Goal: Task Accomplishment & Management: Manage account settings

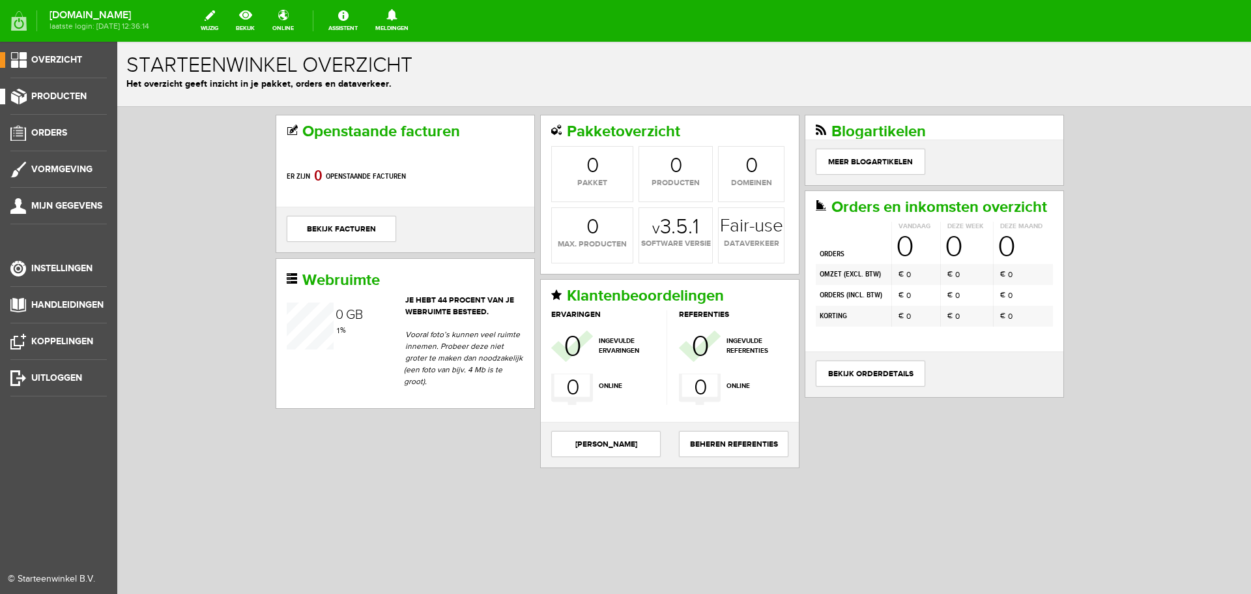
click at [49, 91] on span "Producten" at bounding box center [58, 96] width 55 height 11
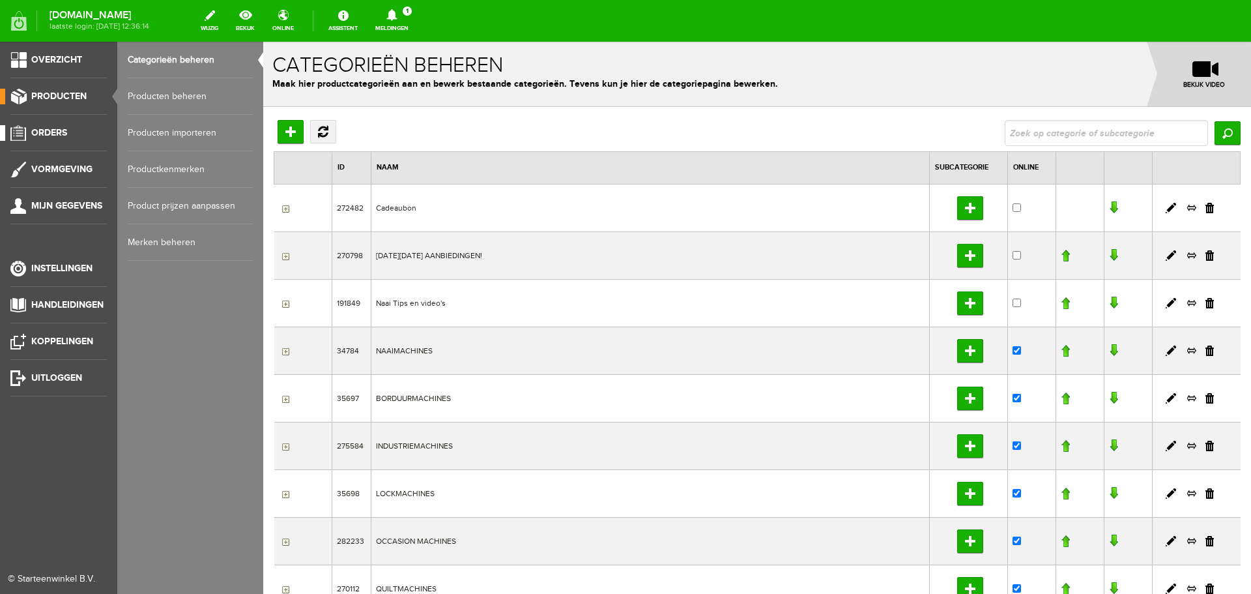
click at [54, 128] on span "Orders" at bounding box center [49, 132] width 36 height 11
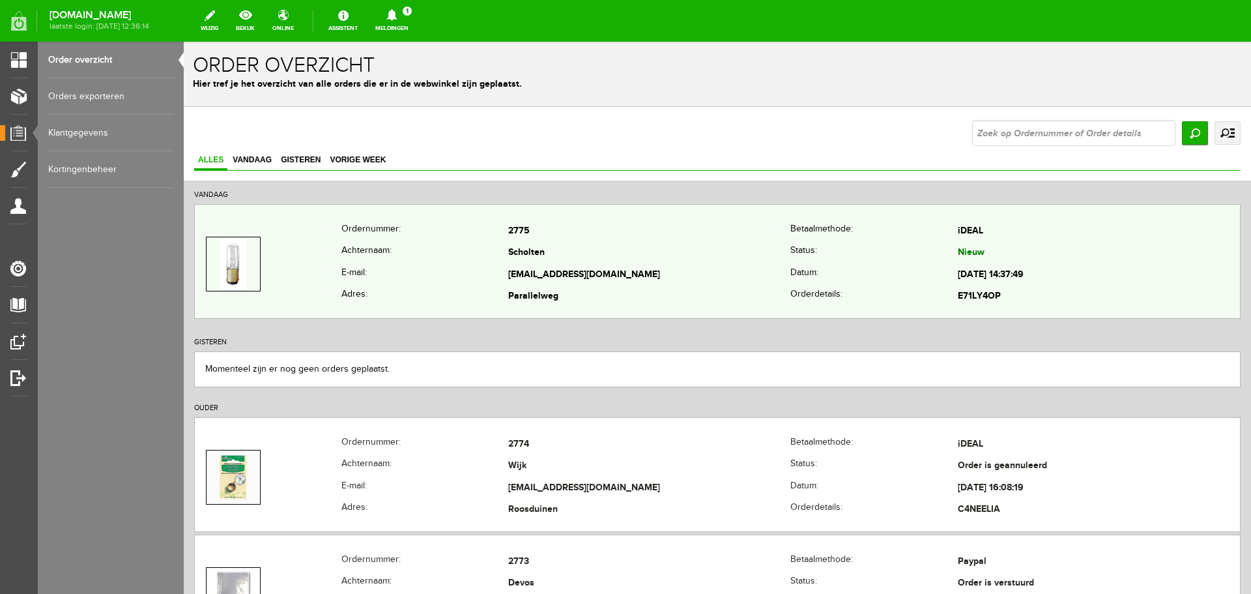
click at [621, 257] on td "Scholten" at bounding box center [649, 253] width 282 height 22
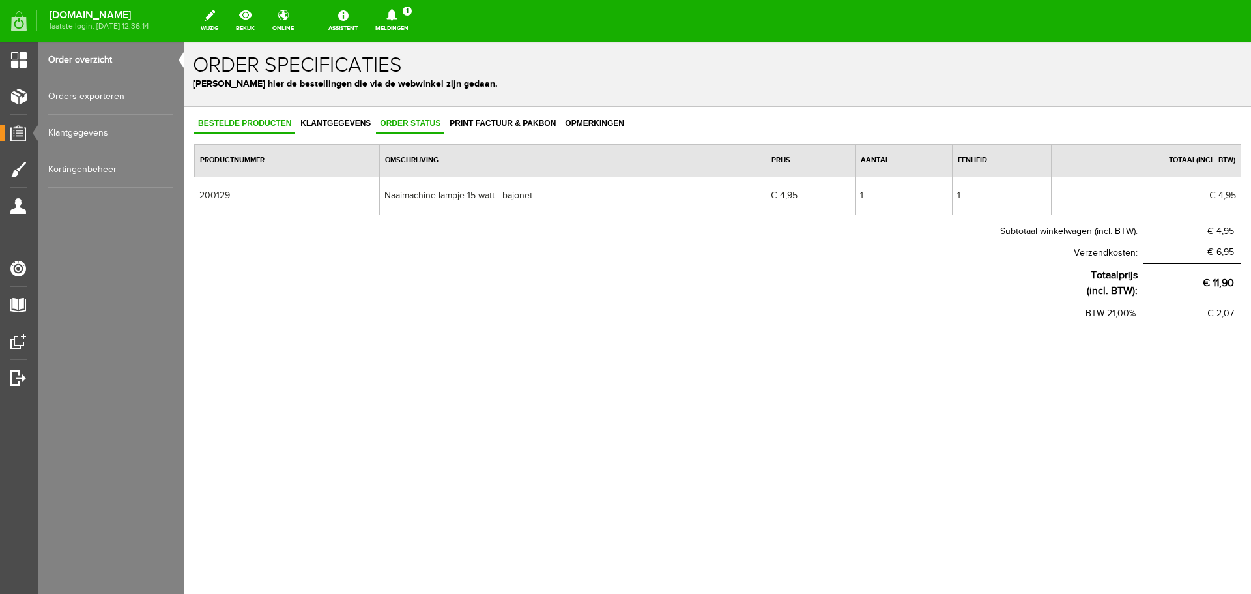
click at [387, 123] on span "Order status" at bounding box center [410, 123] width 68 height 9
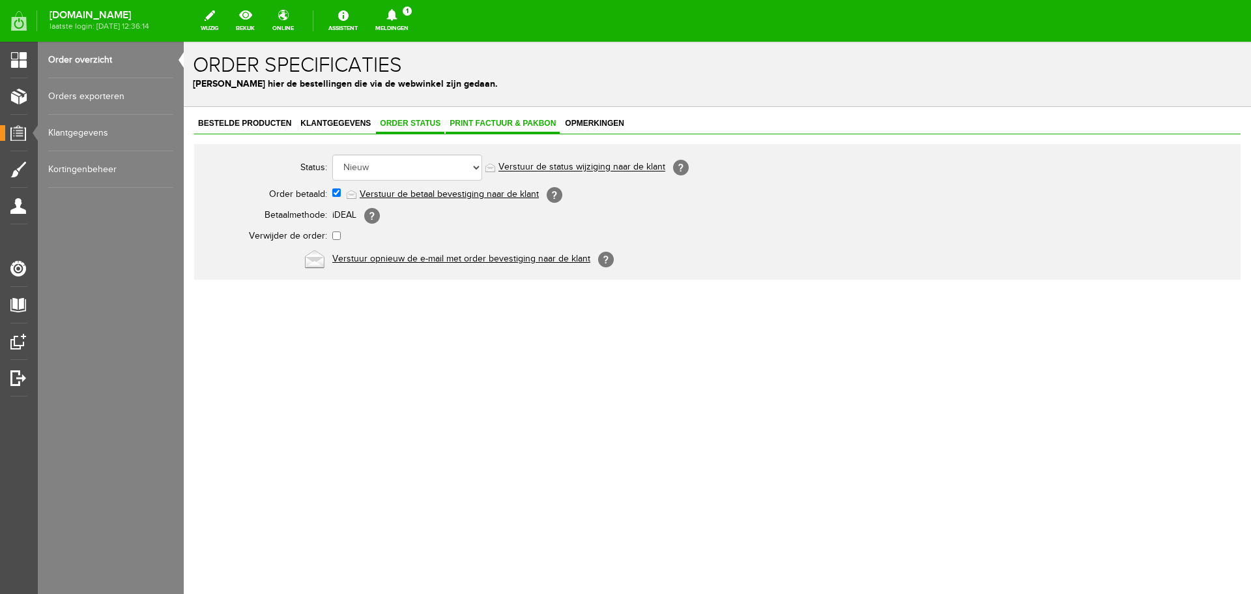
click at [500, 124] on span "Print factuur & pakbon" at bounding box center [503, 123] width 114 height 9
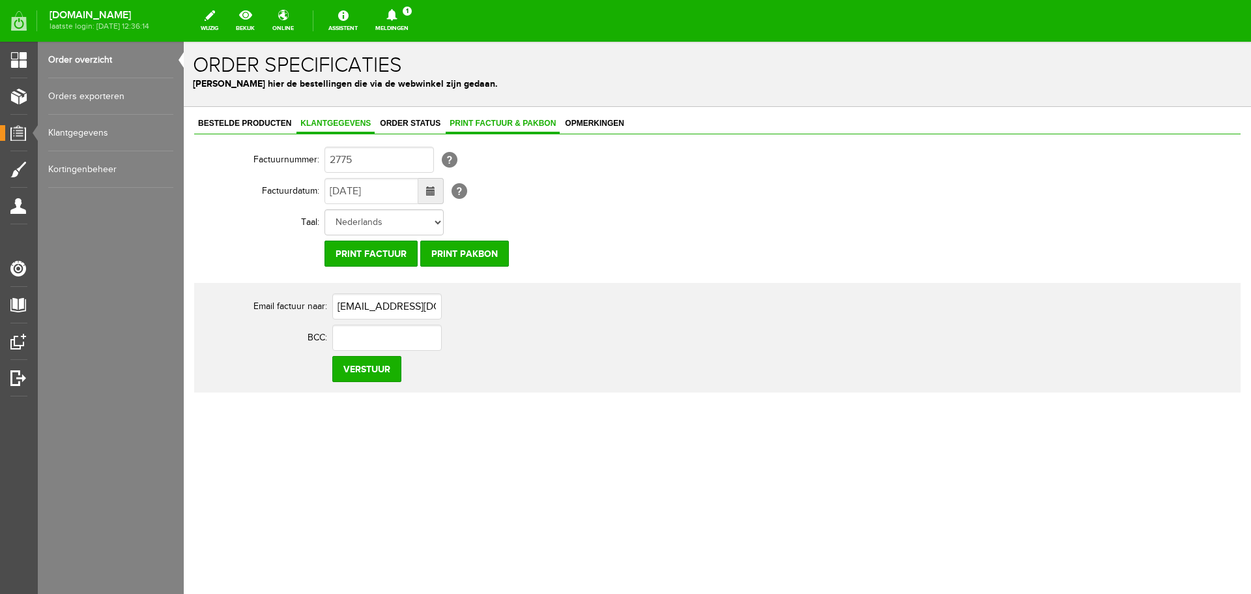
click at [335, 123] on span "Klantgegevens" at bounding box center [335, 123] width 78 height 9
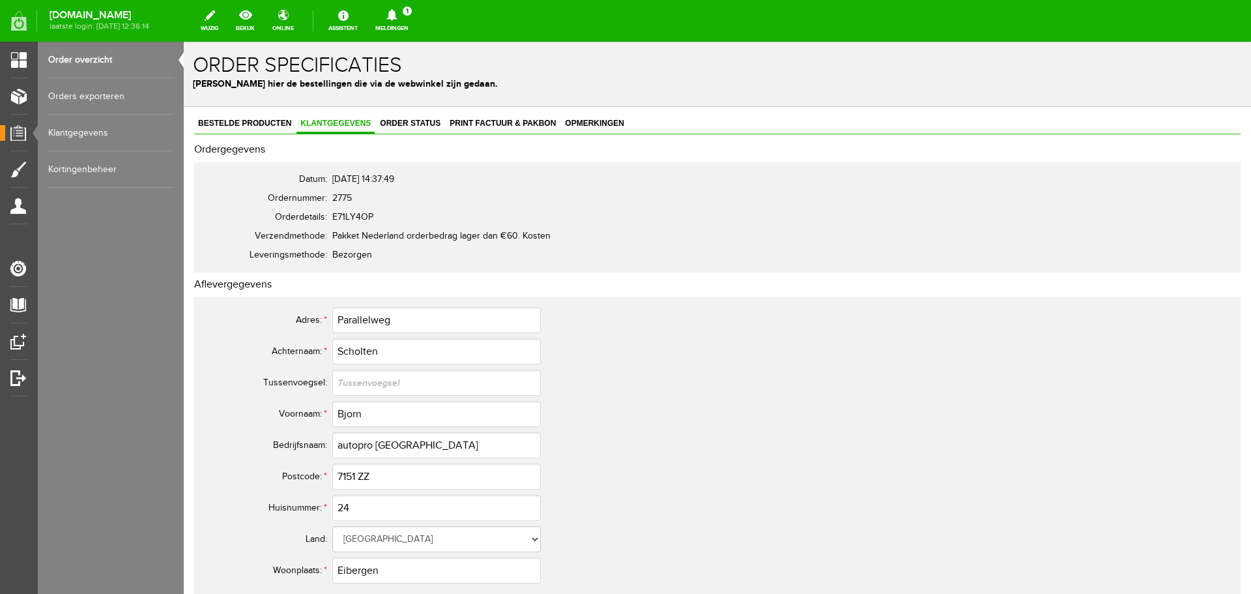
click at [92, 56] on link "Order overzicht" at bounding box center [110, 60] width 125 height 36
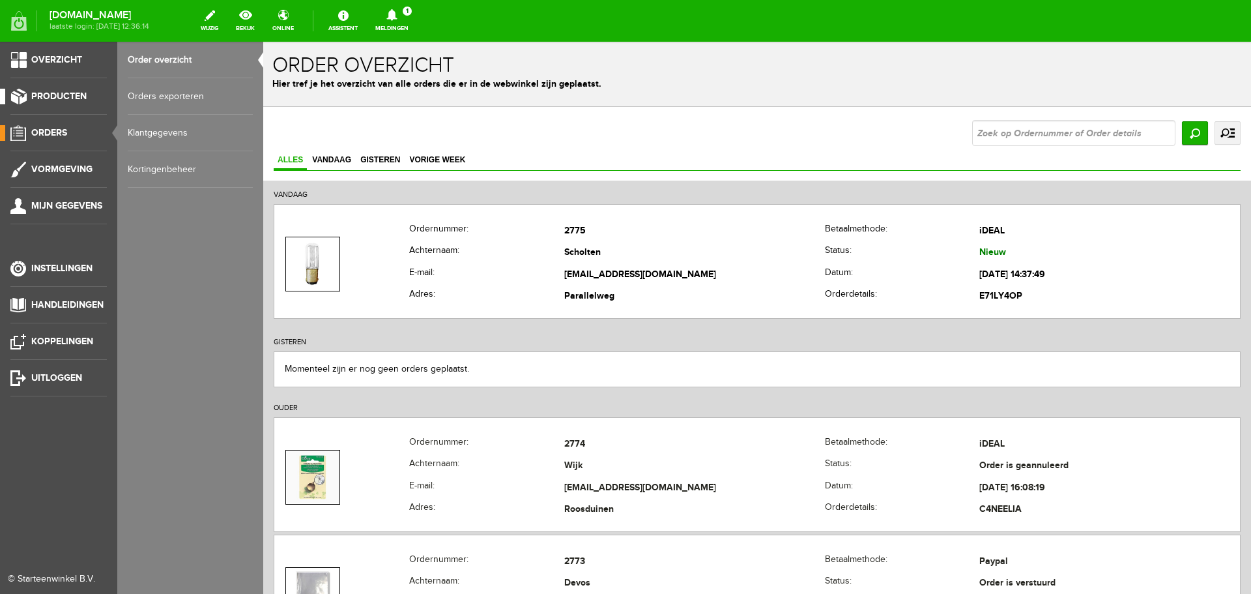
click at [42, 93] on span "Producten" at bounding box center [58, 96] width 55 height 11
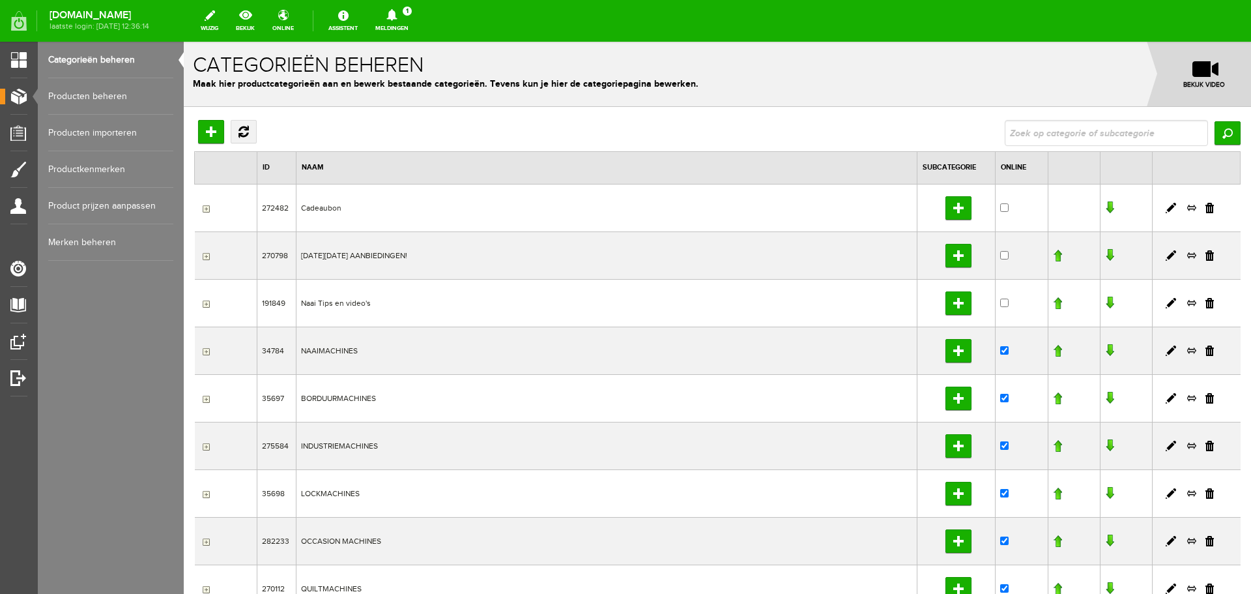
click at [108, 91] on link "Producten beheren" at bounding box center [110, 96] width 125 height 36
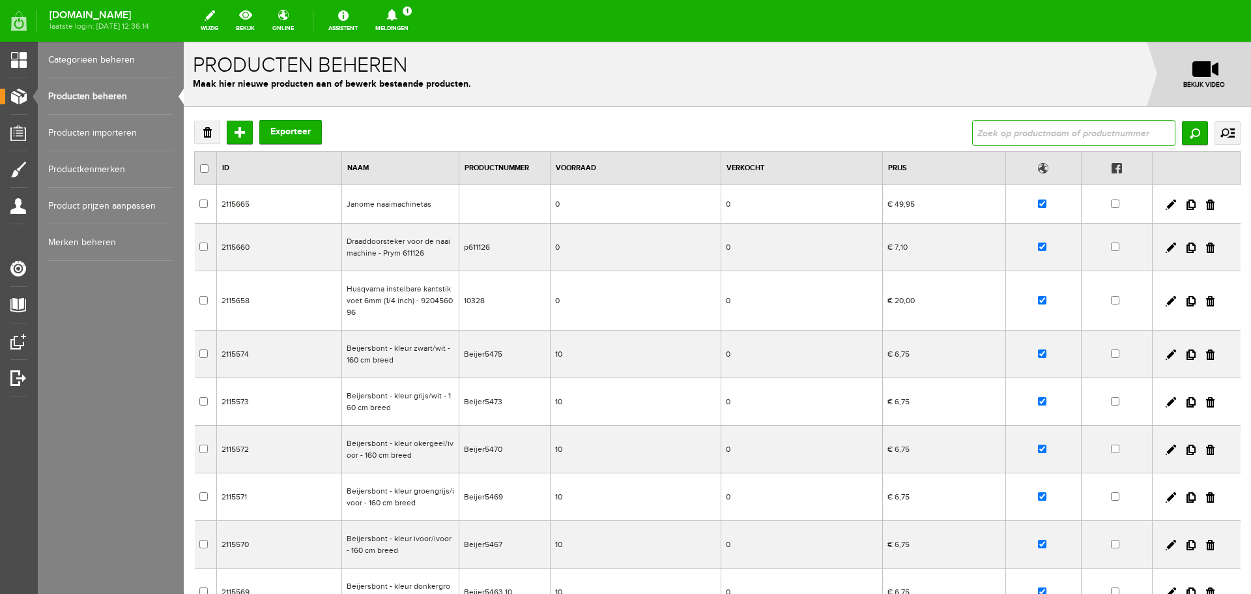
click at [1039, 128] on input "text" at bounding box center [1073, 133] width 203 height 26
type input "PE"
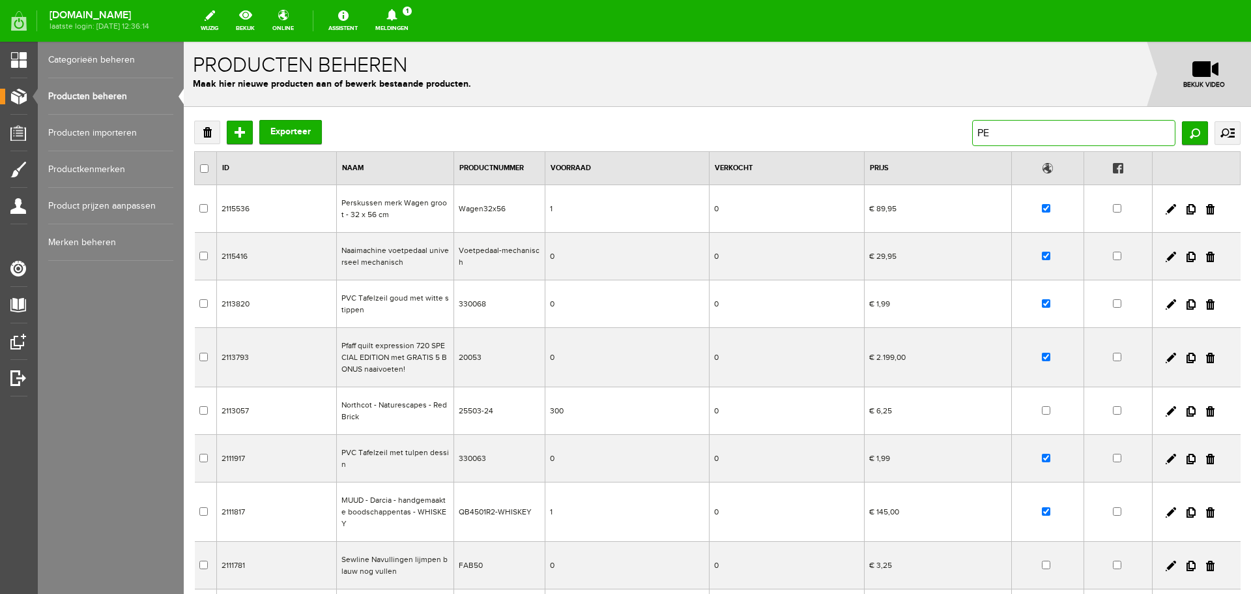
drag, startPoint x: 998, startPoint y: 131, endPoint x: 945, endPoint y: 134, distance: 52.9
click at [945, 134] on div "Verwijderen Toevoegen Exporteer PE Zoeken uitgebreid zoeken Categorie Cadeaubon…" at bounding box center [717, 133] width 1047 height 26
type input "design"
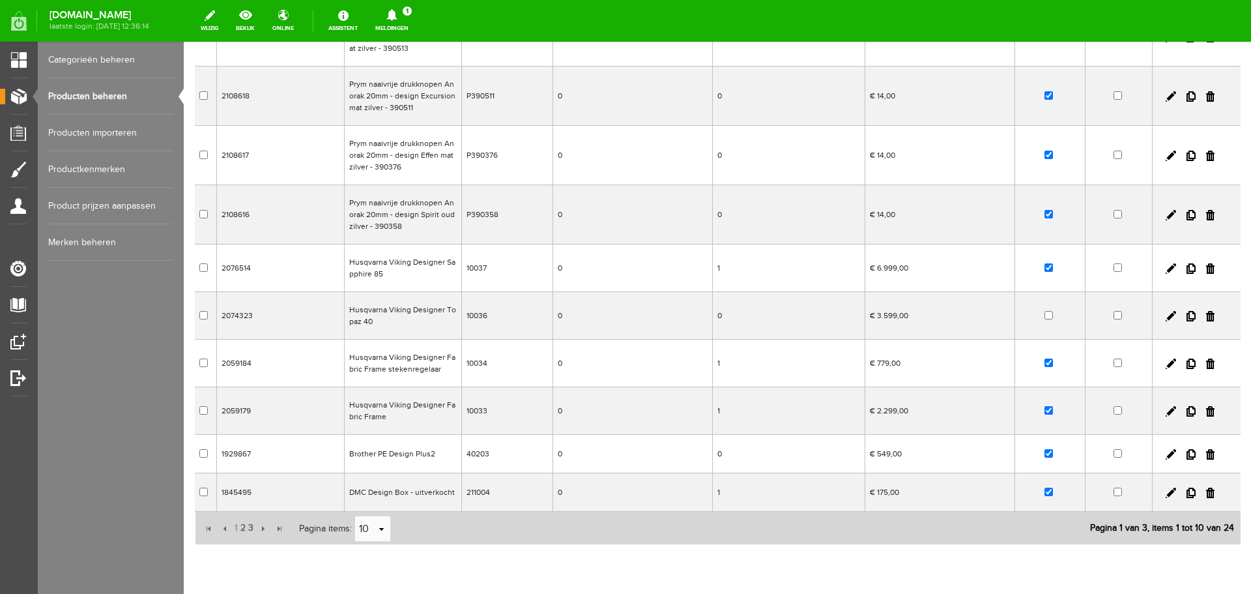
scroll to position [195, 0]
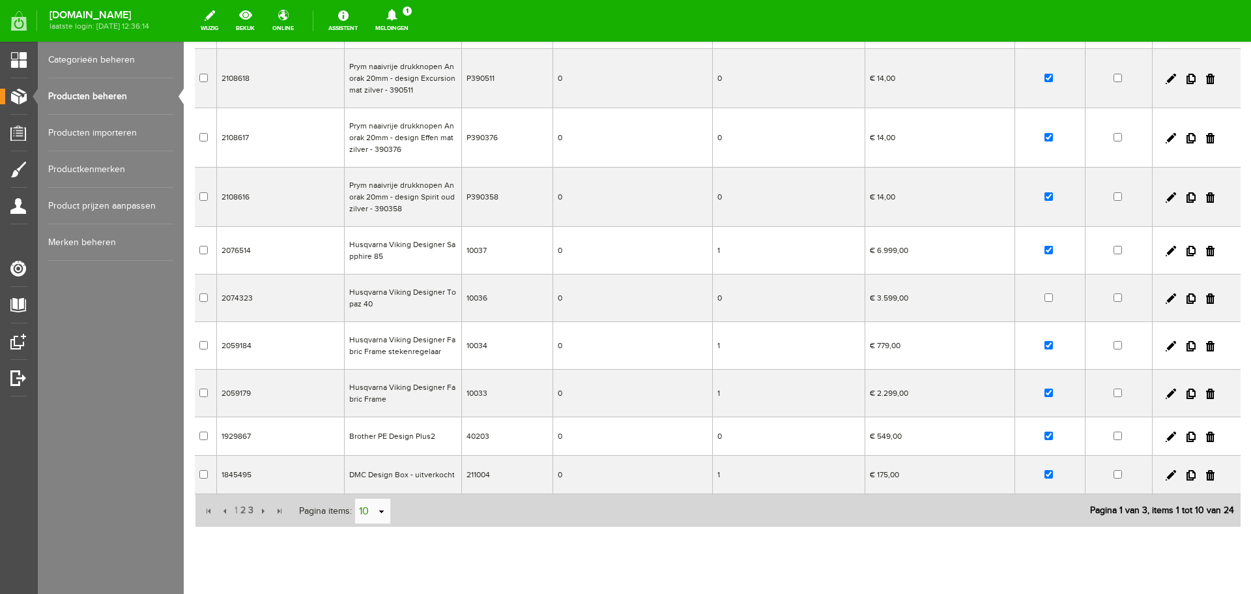
click at [381, 509] on link "select" at bounding box center [382, 511] width 10 height 25
click at [369, 482] on li "50" at bounding box center [371, 487] width 35 height 22
type input "50"
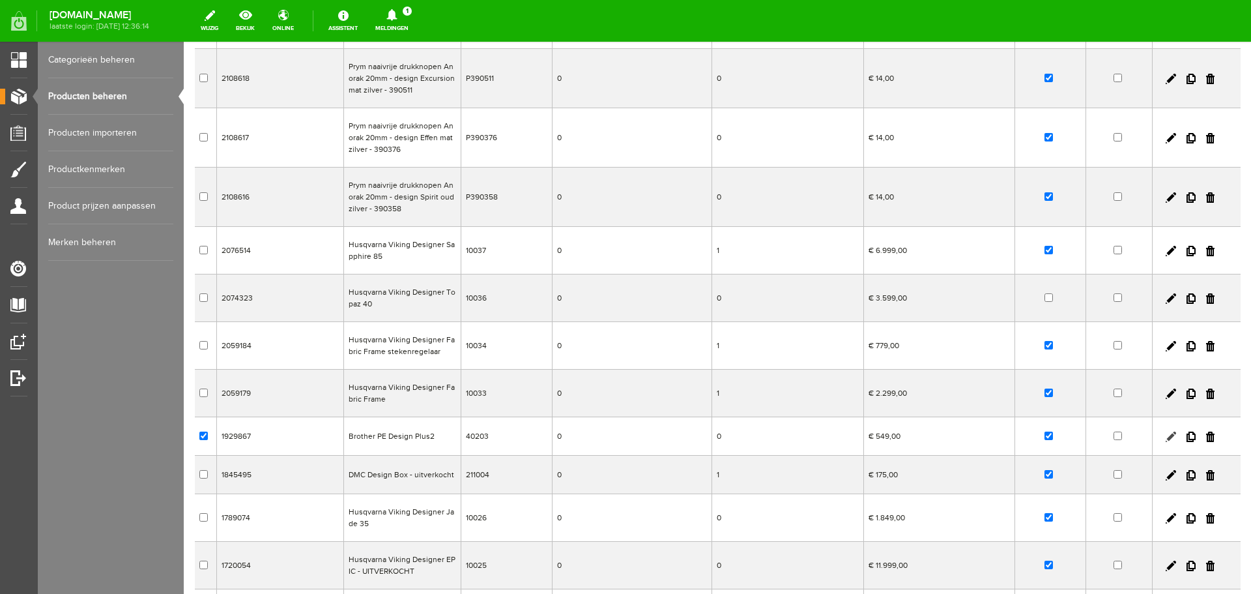
click at [1166, 433] on link at bounding box center [1171, 436] width 10 height 10
checkbox input "true"
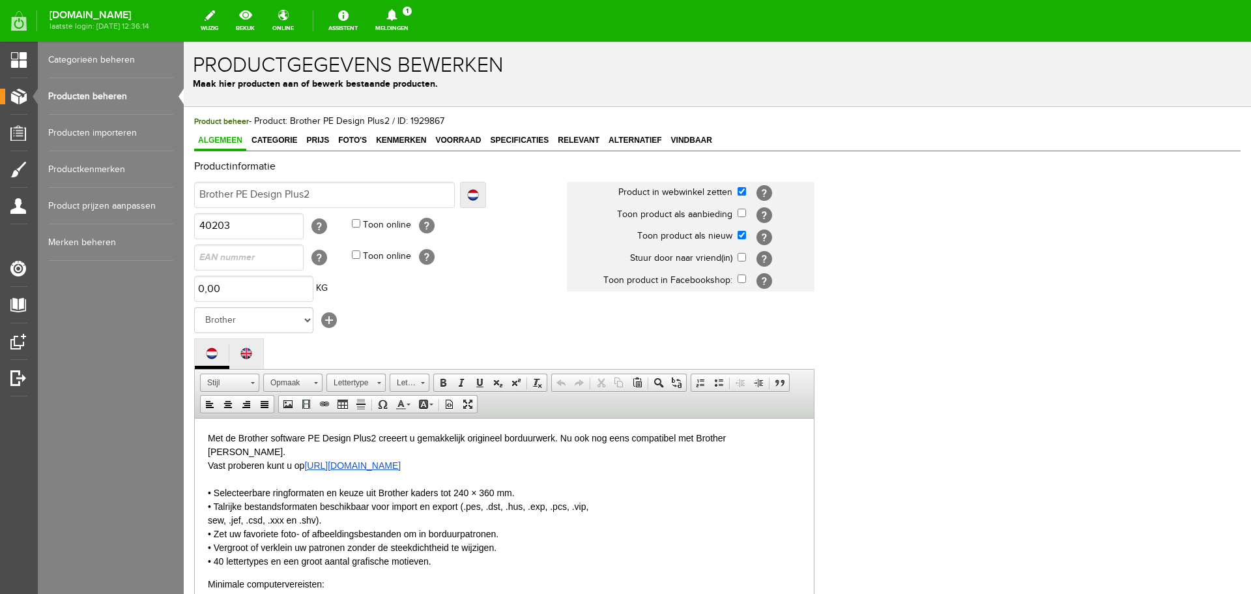
scroll to position [0, 0]
click at [325, 141] on span "Prijs" at bounding box center [317, 140] width 31 height 9
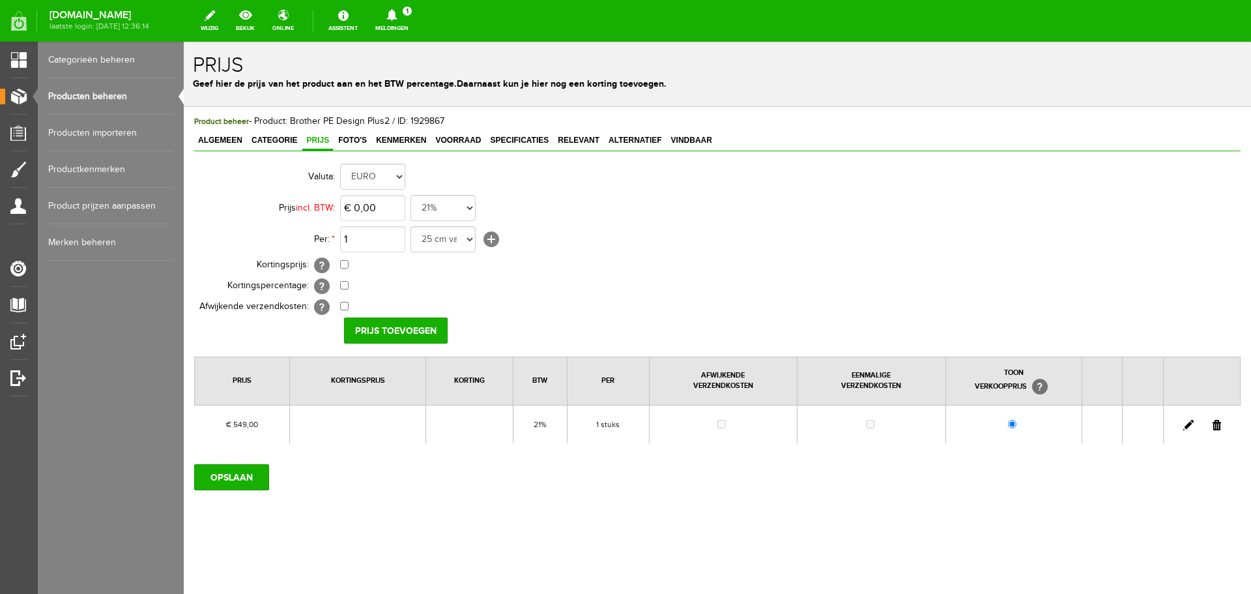
click at [1186, 424] on link at bounding box center [1188, 425] width 10 height 10
click at [390, 207] on input "549" at bounding box center [372, 208] width 65 height 26
type input "€ 599,00"
click at [342, 266] on input "checkbox" at bounding box center [344, 264] width 8 height 8
checkbox input "true"
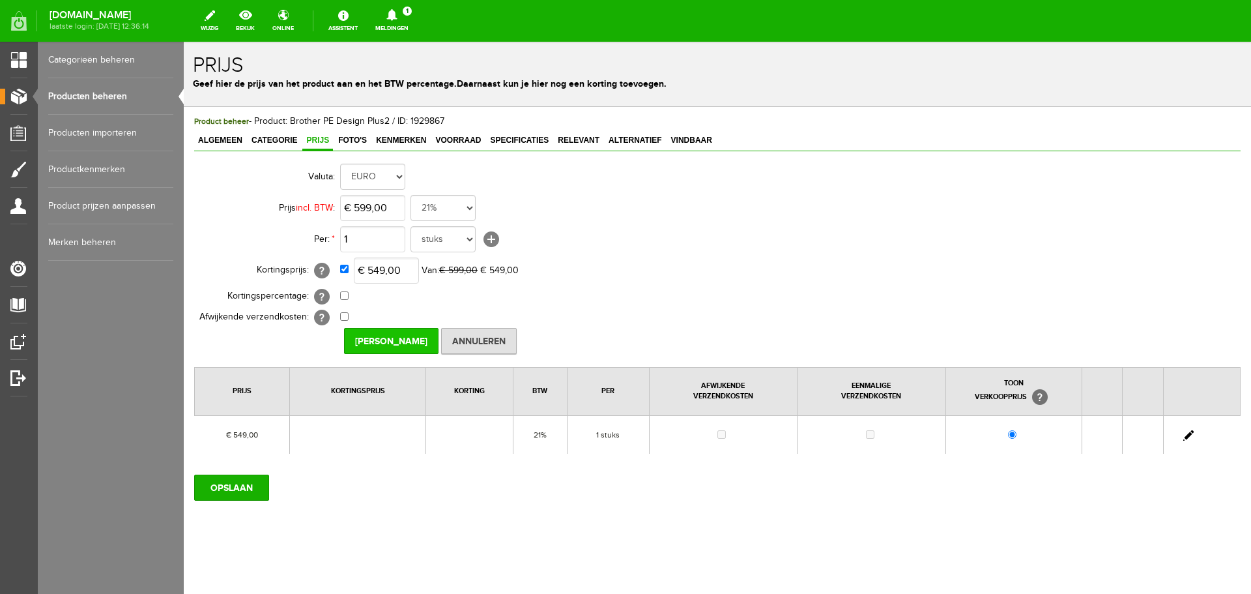
click at [402, 339] on input "[PERSON_NAME]" at bounding box center [391, 341] width 94 height 26
click at [468, 143] on span "Voorraad" at bounding box center [457, 140] width 53 height 9
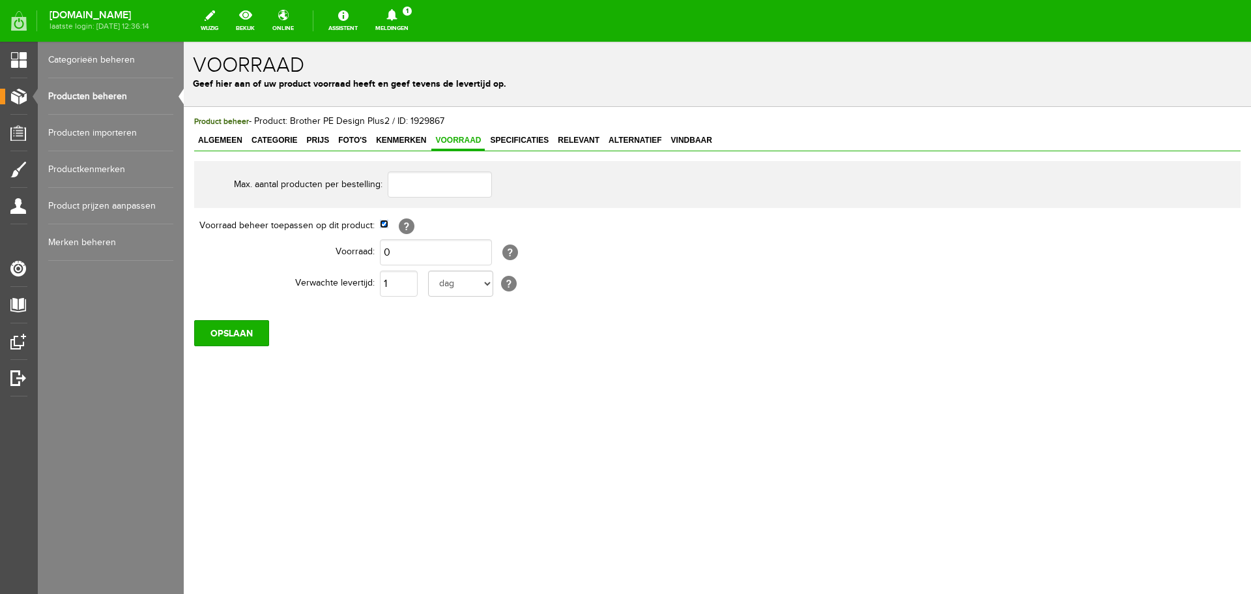
click at [382, 222] on input "checkbox" at bounding box center [384, 224] width 8 height 8
checkbox input "false"
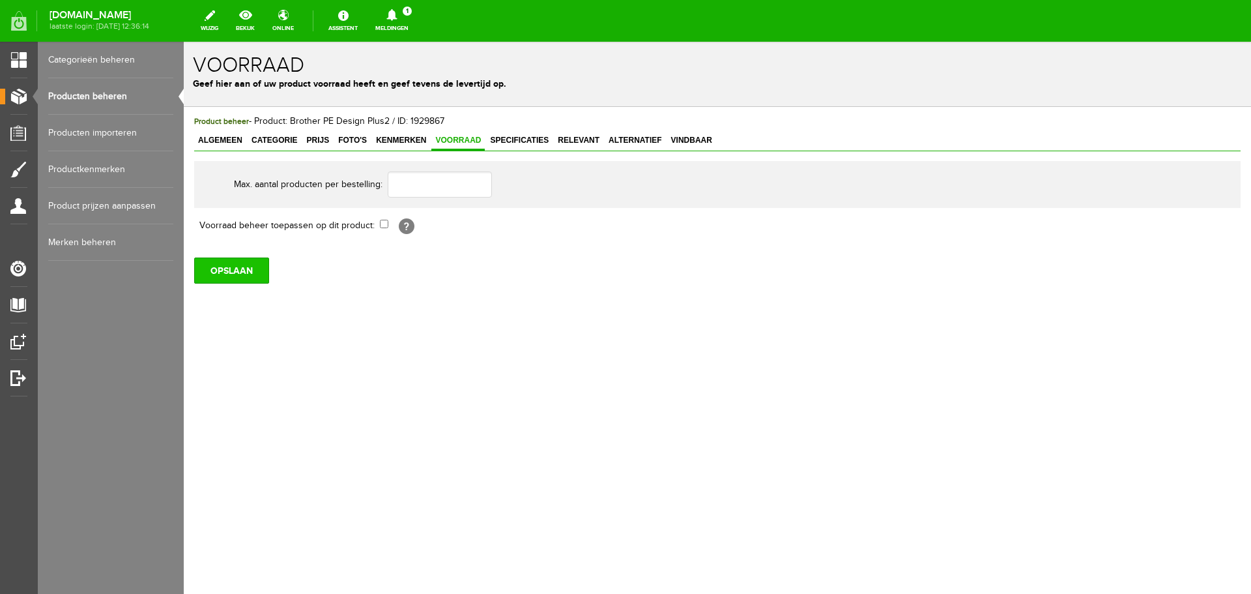
click at [224, 264] on input "OPSLAAN" at bounding box center [231, 270] width 75 height 26
click at [257, 272] on input "OPSLAAN" at bounding box center [231, 270] width 75 height 26
click at [318, 139] on span "Prijs" at bounding box center [317, 140] width 31 height 9
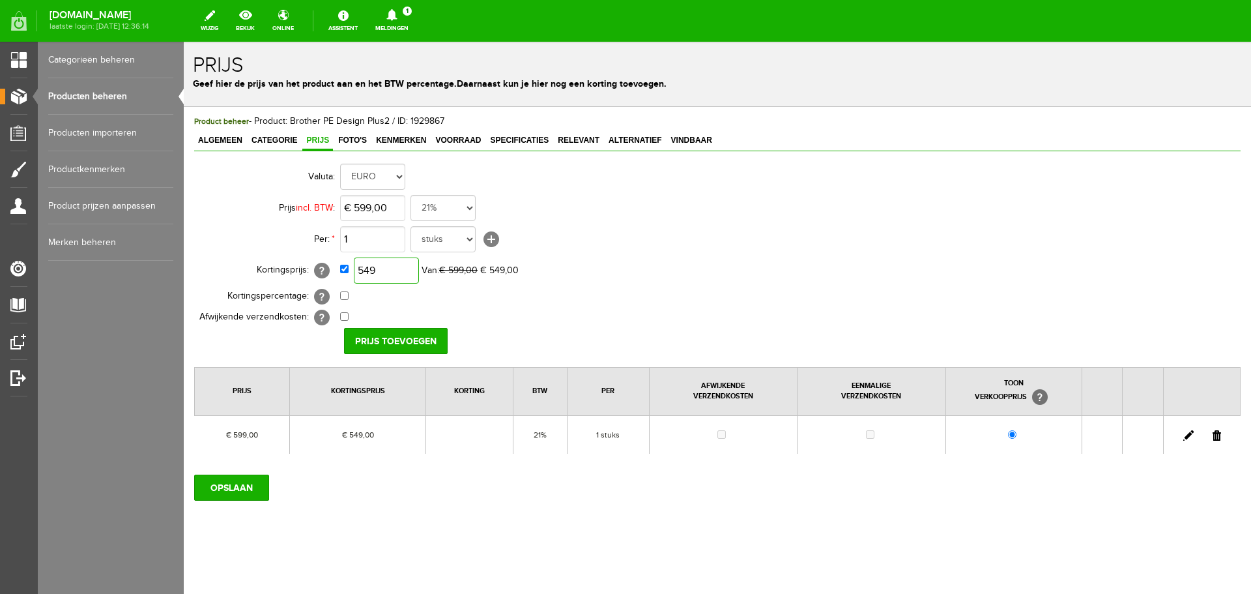
click at [367, 267] on input "549" at bounding box center [386, 270] width 65 height 26
type input "€ 299,00"
click at [394, 336] on input "Prijs toevoegen" at bounding box center [396, 341] width 104 height 26
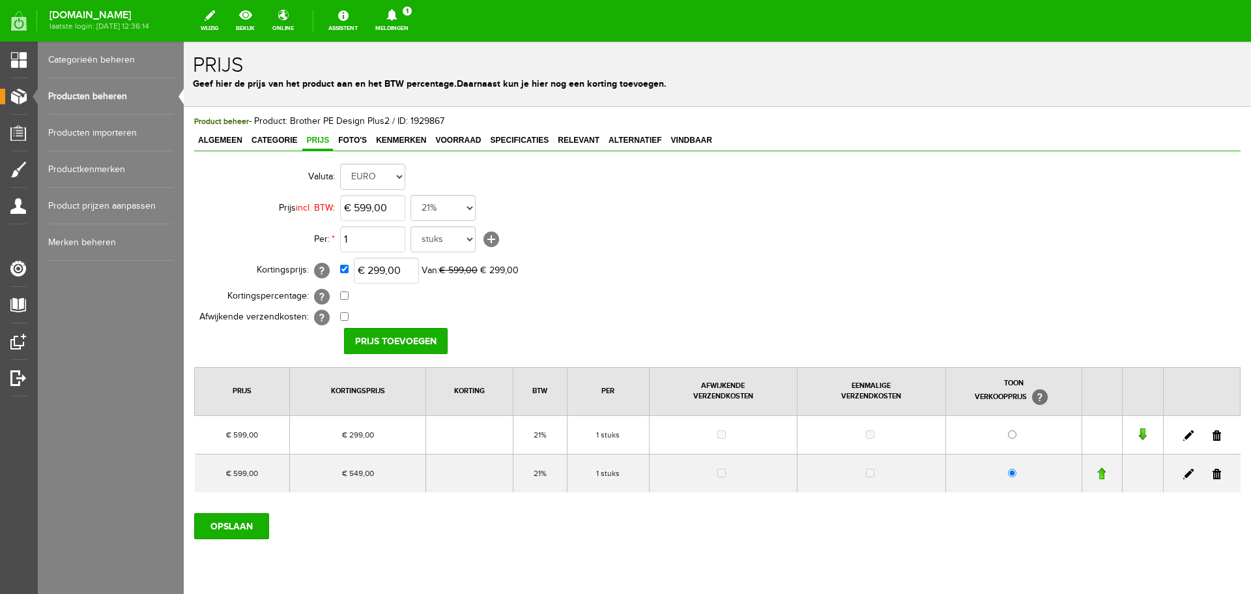
click at [1213, 473] on link at bounding box center [1217, 474] width 8 height 10
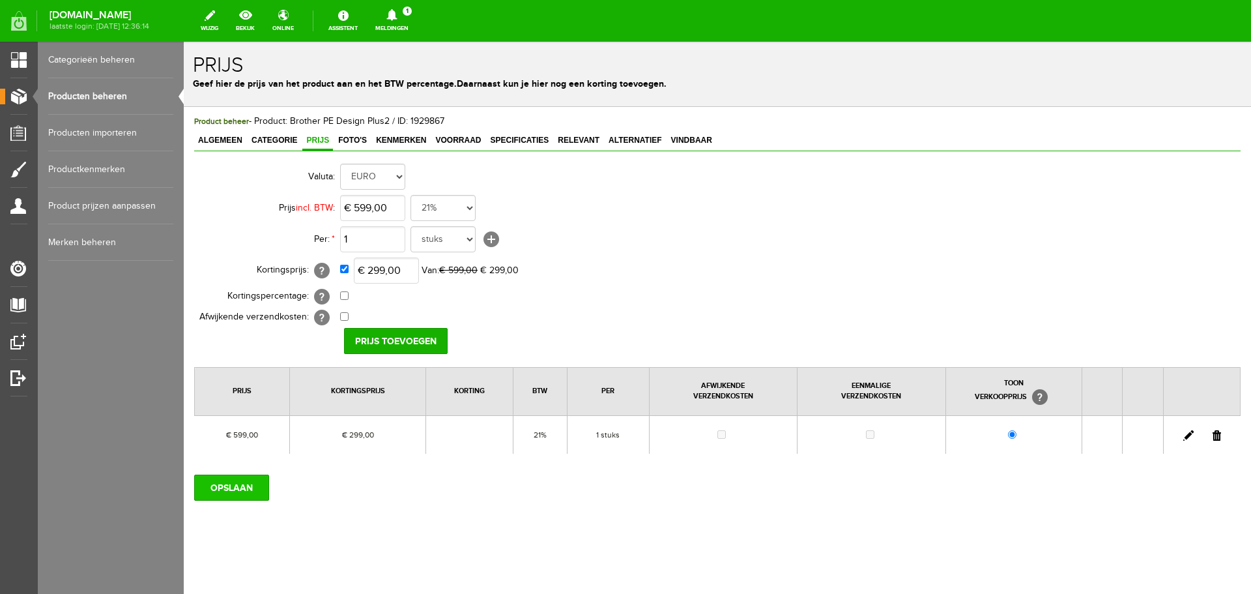
click at [235, 487] on input "OPSLAAN" at bounding box center [231, 487] width 75 height 26
